Goal: Transaction & Acquisition: Purchase product/service

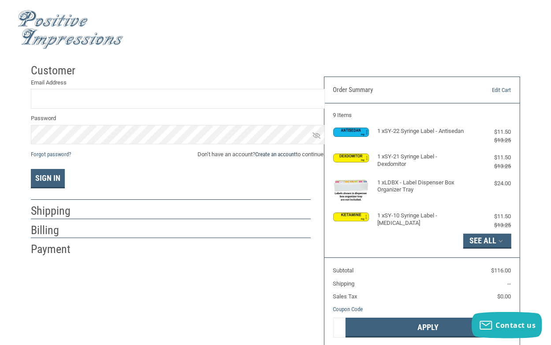
click at [270, 153] on link "Create an account" at bounding box center [275, 154] width 41 height 7
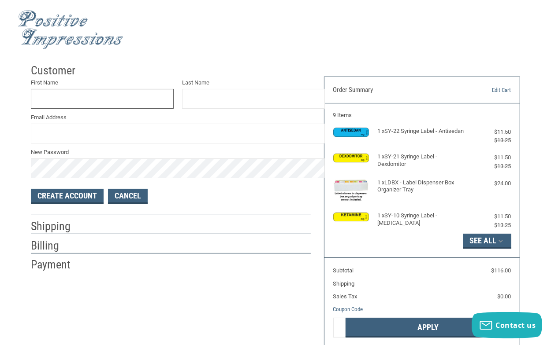
click at [107, 102] on input "First Name" at bounding box center [102, 99] width 143 height 20
type input "MEBANE"
click at [219, 98] on input "Last Name" at bounding box center [253, 99] width 143 height 20
type input "VETERINARY HOSPITAL"
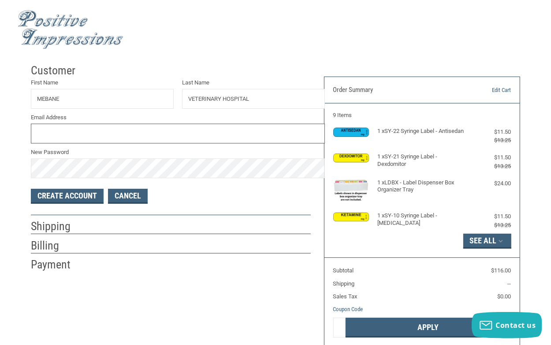
click at [89, 135] on input "Email Address" at bounding box center [178, 134] width 294 height 20
type input "MEBANEVET@GMAIL.COM"
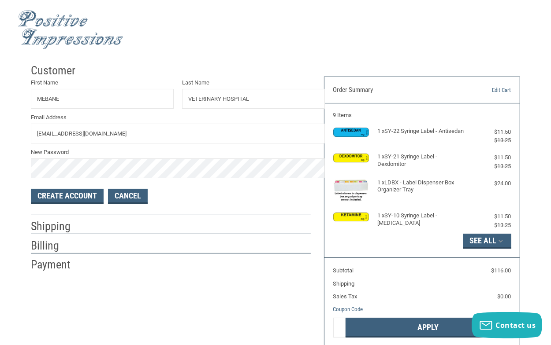
click at [209, 200] on div "Create Account Cancel" at bounding box center [171, 196] width 280 height 15
click at [61, 195] on button "Create Account" at bounding box center [67, 196] width 73 height 15
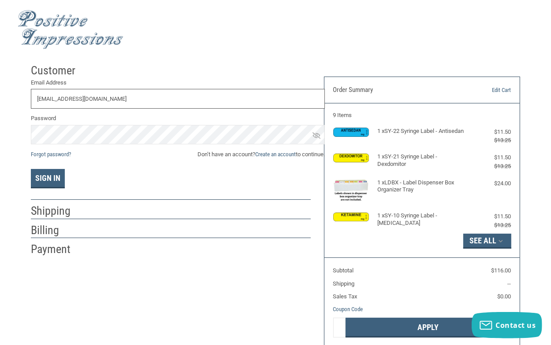
type input "MEBANEVET@GMAIL.COM"
click at [44, 155] on link "Forgot password?" at bounding box center [51, 154] width 40 height 7
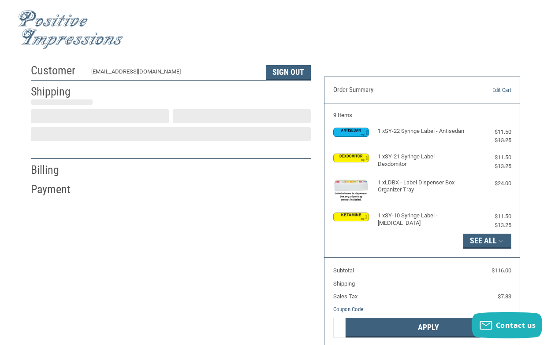
scroll to position [11, 0]
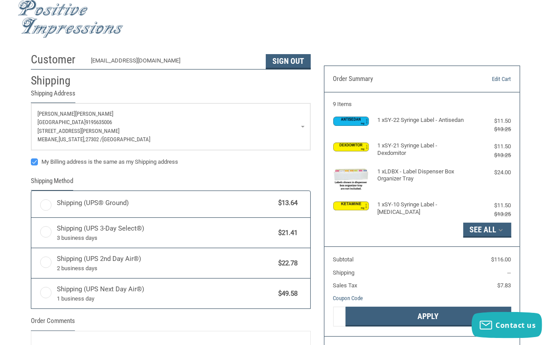
radio input "true"
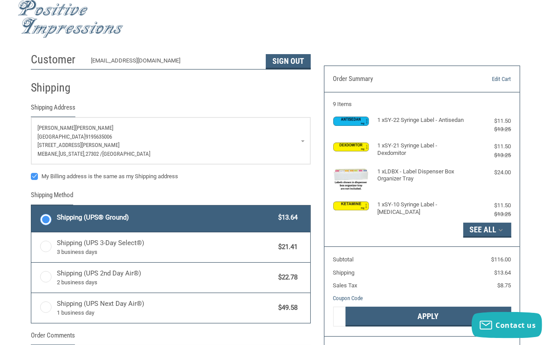
click at [310, 141] on link "[PERSON_NAME] [PERSON_NAME][GEOGRAPHIC_DATA] 9195635006 [STREET_ADDRESS][PERSON…" at bounding box center [170, 141] width 279 height 47
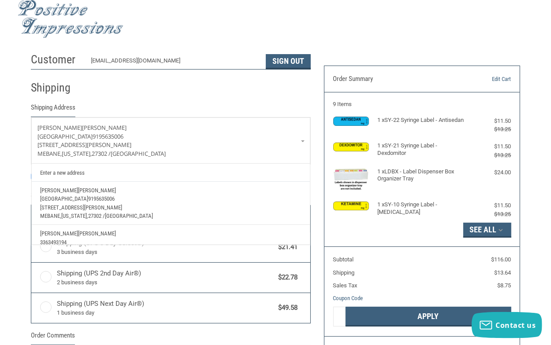
click at [72, 192] on p "[PERSON_NAME]" at bounding box center [171, 190] width 261 height 9
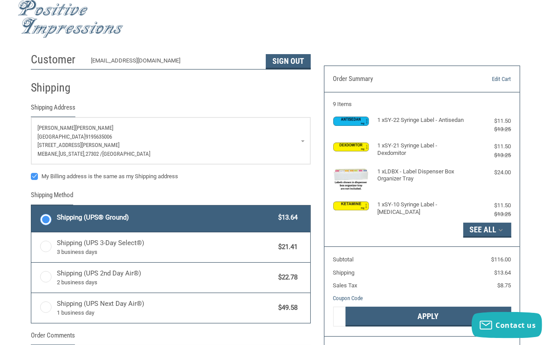
click at [68, 126] on p "[PERSON_NAME]" at bounding box center [170, 128] width 267 height 9
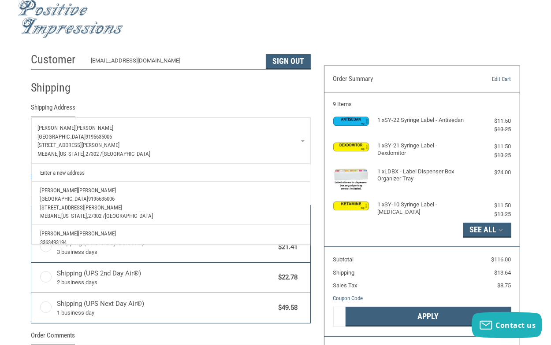
click at [85, 174] on link "Enter a new address" at bounding box center [171, 172] width 270 height 17
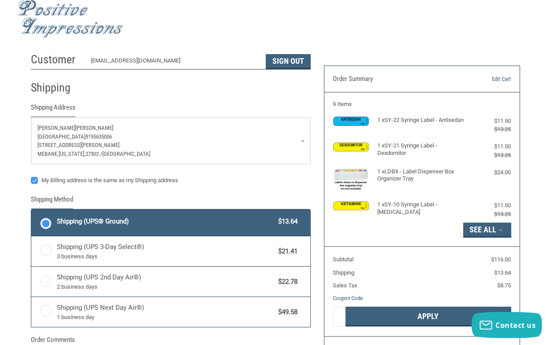
select select "US"
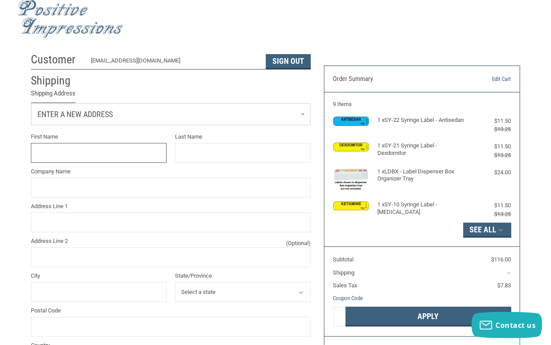
click at [80, 156] on input "First Name" at bounding box center [99, 153] width 136 height 20
type input "MEBANE"
click at [191, 157] on input "Last Name" at bounding box center [243, 153] width 136 height 20
type input "VETERINARY"
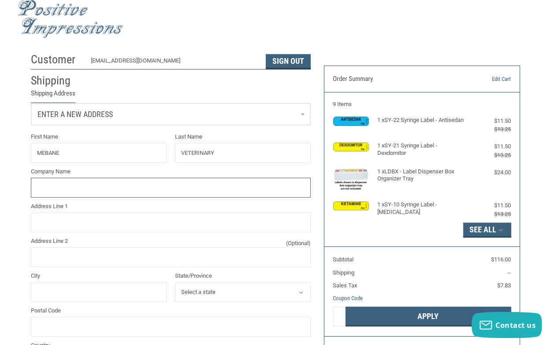
click at [145, 193] on input "Company Name" at bounding box center [171, 188] width 280 height 20
type input "[GEOGRAPHIC_DATA]"
click at [109, 220] on input "Address Line 1" at bounding box center [171, 223] width 280 height 20
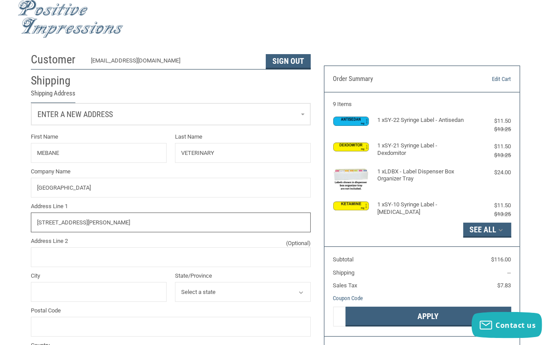
type input "[STREET_ADDRESS][PERSON_NAME]"
click at [57, 263] on input "Address Line 2 (Optional)" at bounding box center [171, 258] width 280 height 20
click at [51, 292] on input "City" at bounding box center [99, 292] width 136 height 20
type input "MEBANE"
select select "NC"
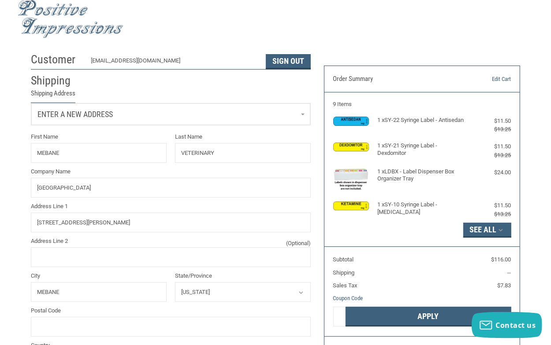
click option "[US_STATE]" at bounding box center [0, 0] width 0 height 0
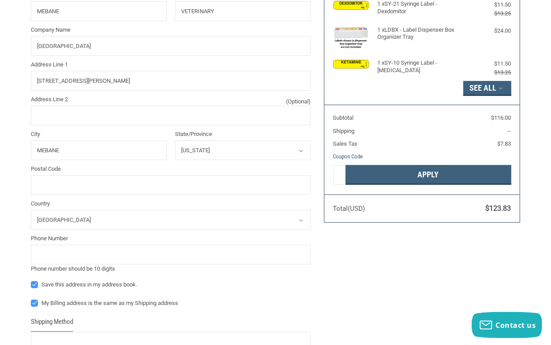
scroll to position [193, 0]
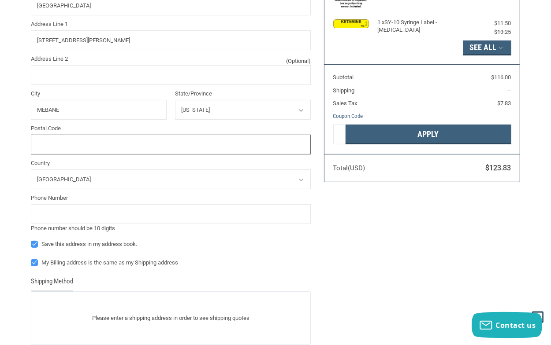
click at [103, 148] on input "Postal Code" at bounding box center [171, 145] width 280 height 20
type input "27302"
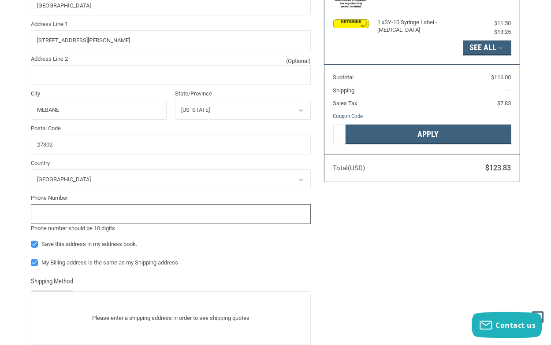
drag, startPoint x: 117, startPoint y: 212, endPoint x: 121, endPoint y: 215, distance: 5.0
click at [117, 213] on input "tel" at bounding box center [171, 214] width 280 height 20
type input "9195635006"
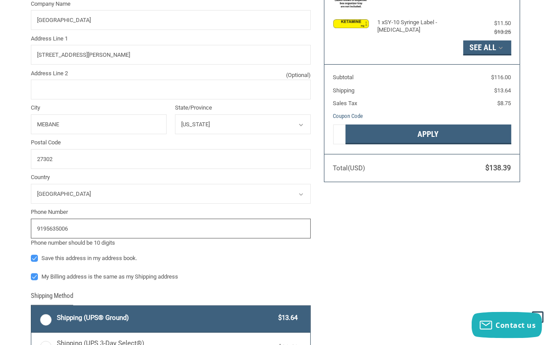
radio input "true"
type input "9195635006"
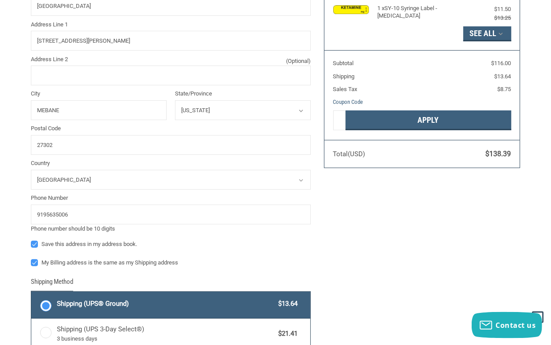
click at [32, 266] on label "My Billing address is the same as my Shipping address" at bounding box center [171, 263] width 280 height 7
click at [31, 259] on input "My Billing address is the same as my Shipping address" at bounding box center [31, 259] width 0 height 0
checkbox input "false"
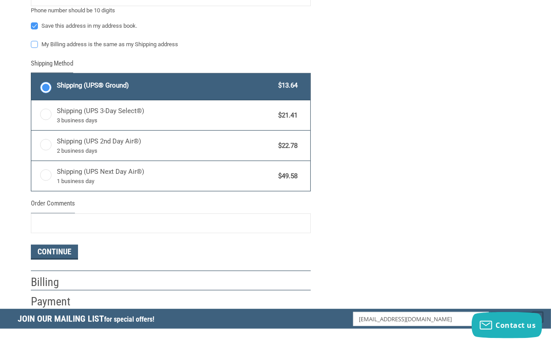
scroll to position [435, 0]
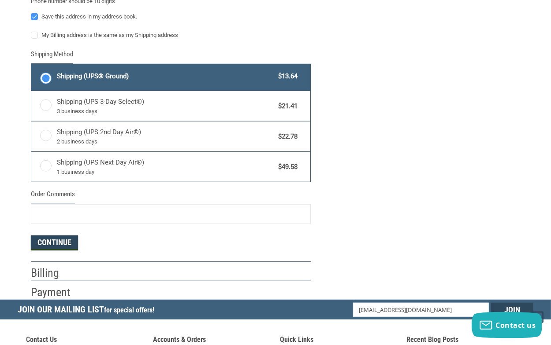
click at [62, 243] on button "Continue" at bounding box center [54, 243] width 47 height 15
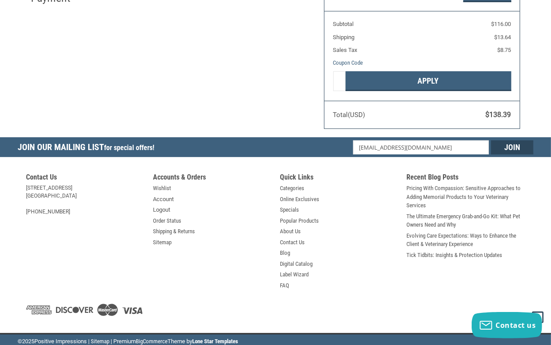
select select "US"
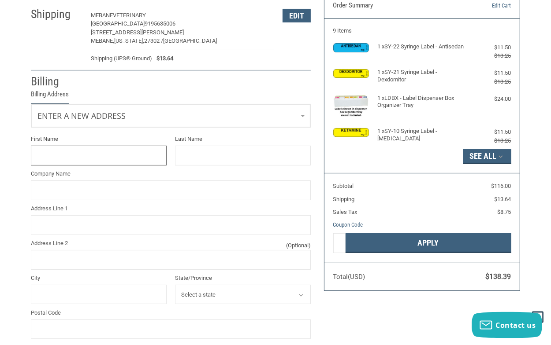
scroll to position [86, 0]
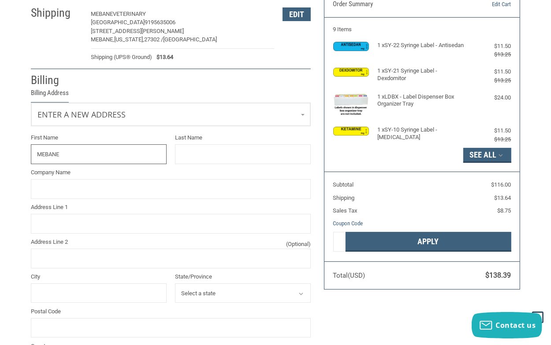
type input "MEBANE"
type input "VETERINARY"
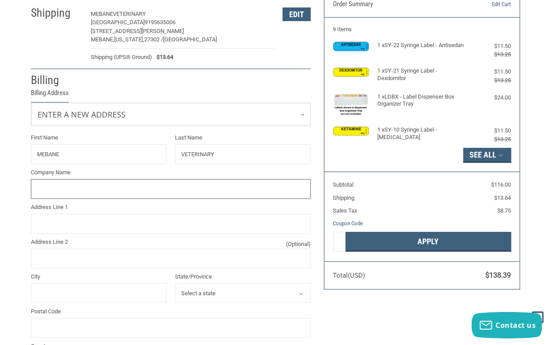
click at [55, 189] on input "Company Name" at bounding box center [171, 189] width 280 height 20
type input "WESTERN VETERINARY PARTNERS"
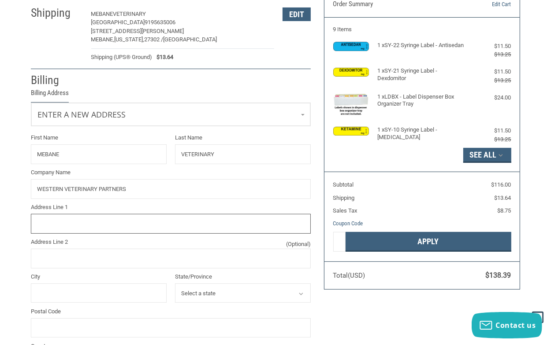
click at [52, 222] on input "Address Line 1" at bounding box center [171, 224] width 280 height 20
type input "[STREET_ADDRESS]"
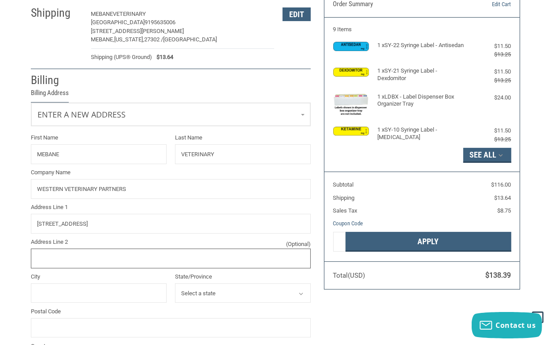
click at [45, 259] on input "Address Line 2 (Optional)" at bounding box center [171, 259] width 280 height 20
type input "SUITE 500"
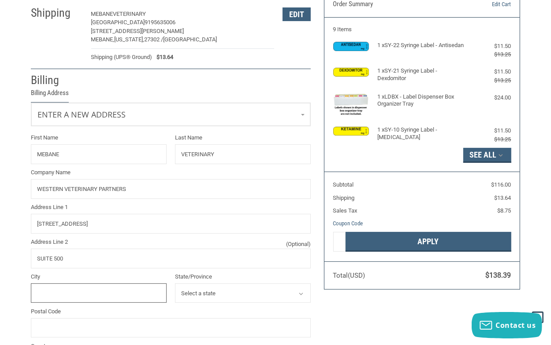
click at [50, 291] on input "City" at bounding box center [99, 294] width 136 height 20
type input "[GEOGRAPHIC_DATA]"
click at [175, 284] on select "Select a state [US_STATE] [US_STATE] [US_STATE] [US_STATE] [US_STATE] Armed For…" at bounding box center [243, 294] width 136 height 20
select select "CO"
click option "[US_STATE]" at bounding box center [0, 0] width 0 height 0
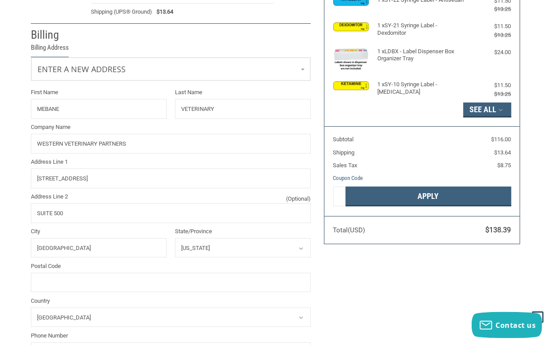
scroll to position [177, 0]
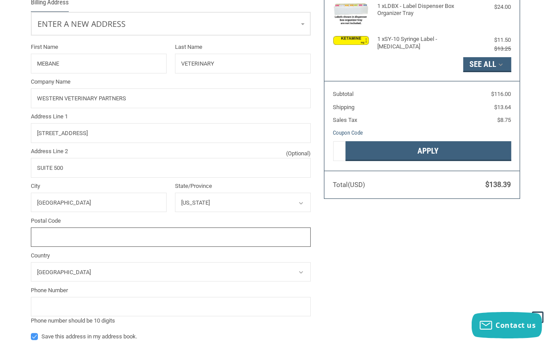
click at [146, 235] on input "Postal Code" at bounding box center [171, 238] width 280 height 20
type input "80206"
click at [112, 308] on input "tel" at bounding box center [171, 307] width 280 height 20
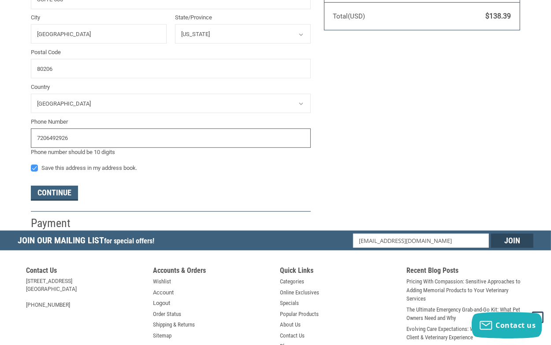
scroll to position [359, 0]
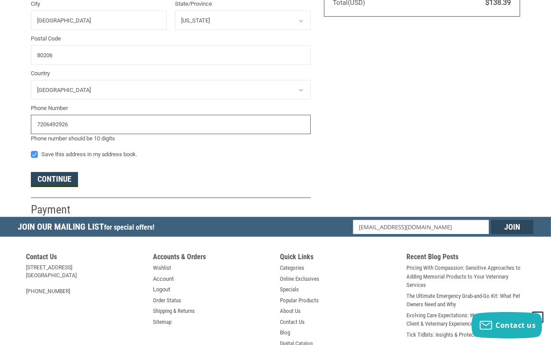
type input "7206492926"
click at [51, 178] on button "Continue" at bounding box center [54, 179] width 47 height 15
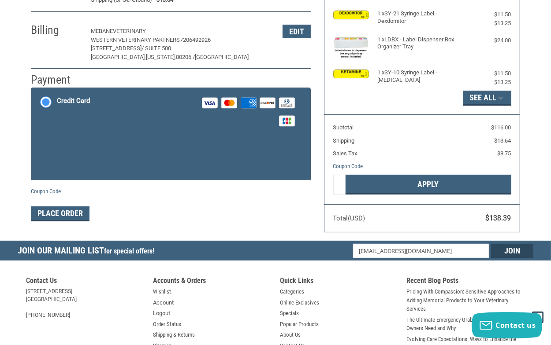
scroll to position [143, 0]
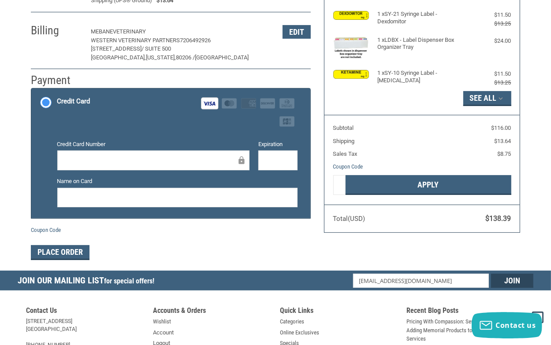
click at [237, 191] on div at bounding box center [177, 198] width 240 height 20
click at [52, 253] on button "Place Order" at bounding box center [60, 252] width 59 height 15
